Goal: Task Accomplishment & Management: Complete application form

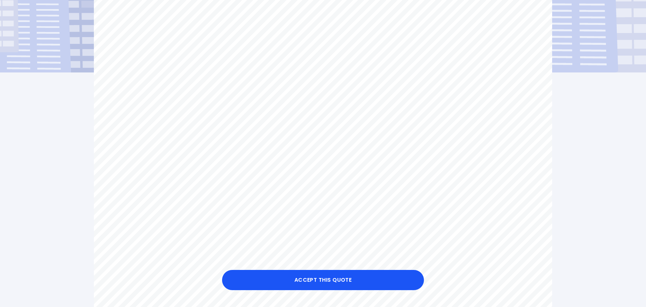
scroll to position [149, 0]
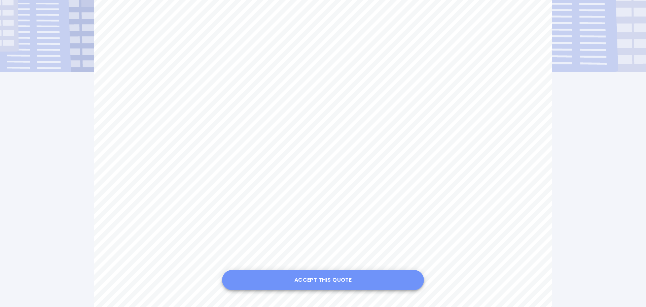
click at [335, 280] on button "Accept this Quote" at bounding box center [323, 280] width 202 height 20
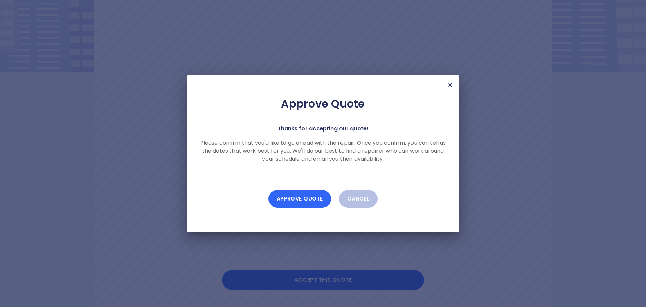
click at [316, 197] on button "Approve Quote" at bounding box center [300, 199] width 63 height 18
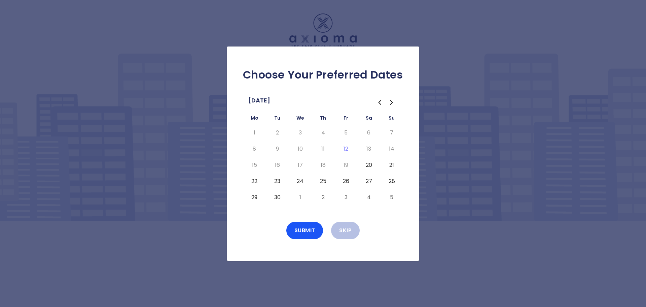
click at [380, 100] on icon "Go to the Previous Month" at bounding box center [380, 102] width 8 height 8
click at [390, 102] on icon "Go to the Next Month" at bounding box center [392, 102] width 8 height 8
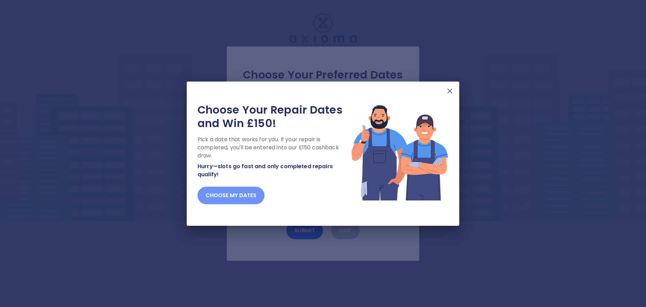
click at [246, 193] on button "Choose my dates" at bounding box center [231, 196] width 67 height 18
click at [246, 194] on button "Choose my dates" at bounding box center [231, 196] width 67 height 18
click at [234, 190] on button "Choose my dates" at bounding box center [231, 196] width 67 height 18
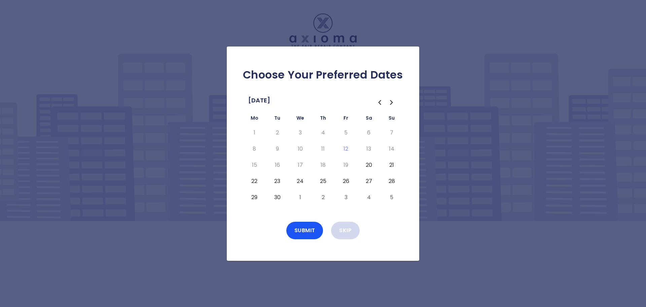
click at [345, 230] on button "Skip" at bounding box center [345, 231] width 29 height 18
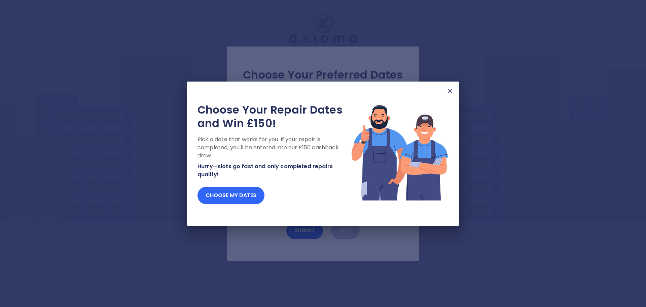
click at [229, 192] on button "Choose my dates" at bounding box center [231, 196] width 67 height 18
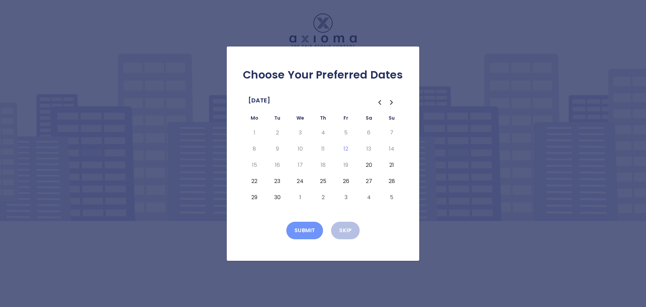
click at [299, 230] on button "Submit" at bounding box center [305, 231] width 37 height 18
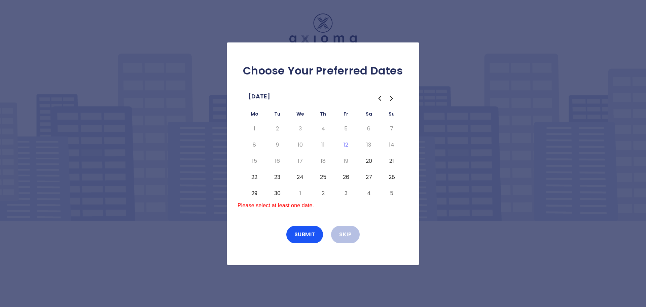
click at [254, 194] on button "29" at bounding box center [254, 193] width 12 height 11
click at [302, 229] on button "Submit" at bounding box center [305, 235] width 37 height 18
